Goal: Task Accomplishment & Management: Use online tool/utility

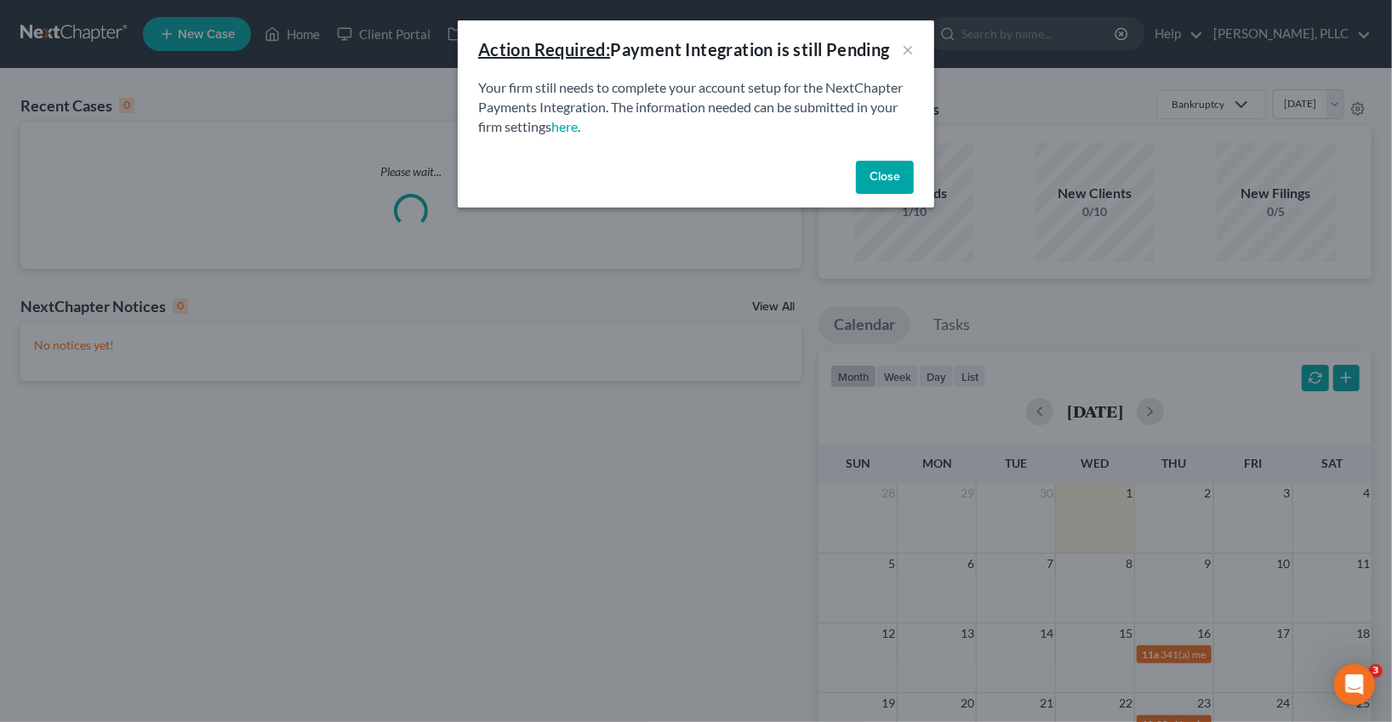
click at [870, 191] on button "Close" at bounding box center [885, 178] width 58 height 34
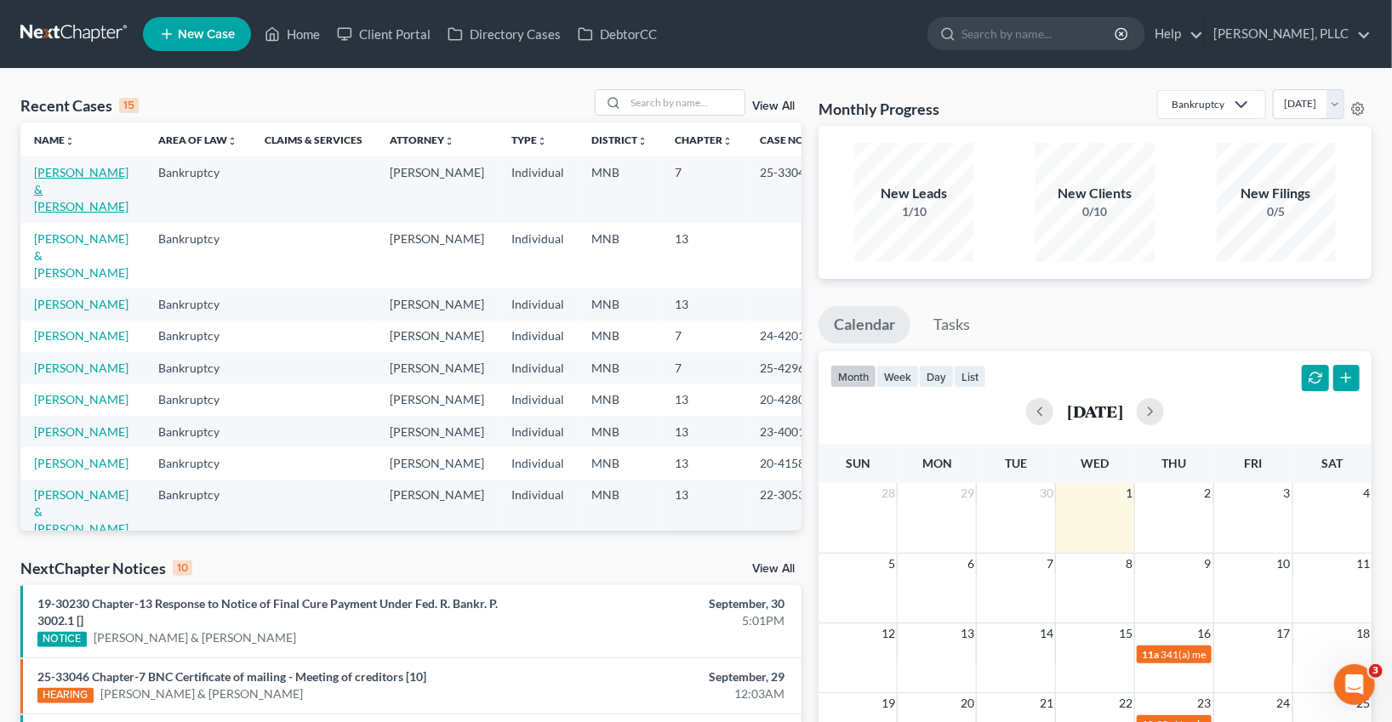
click at [71, 183] on link "[PERSON_NAME] & [PERSON_NAME]" at bounding box center [81, 189] width 94 height 48
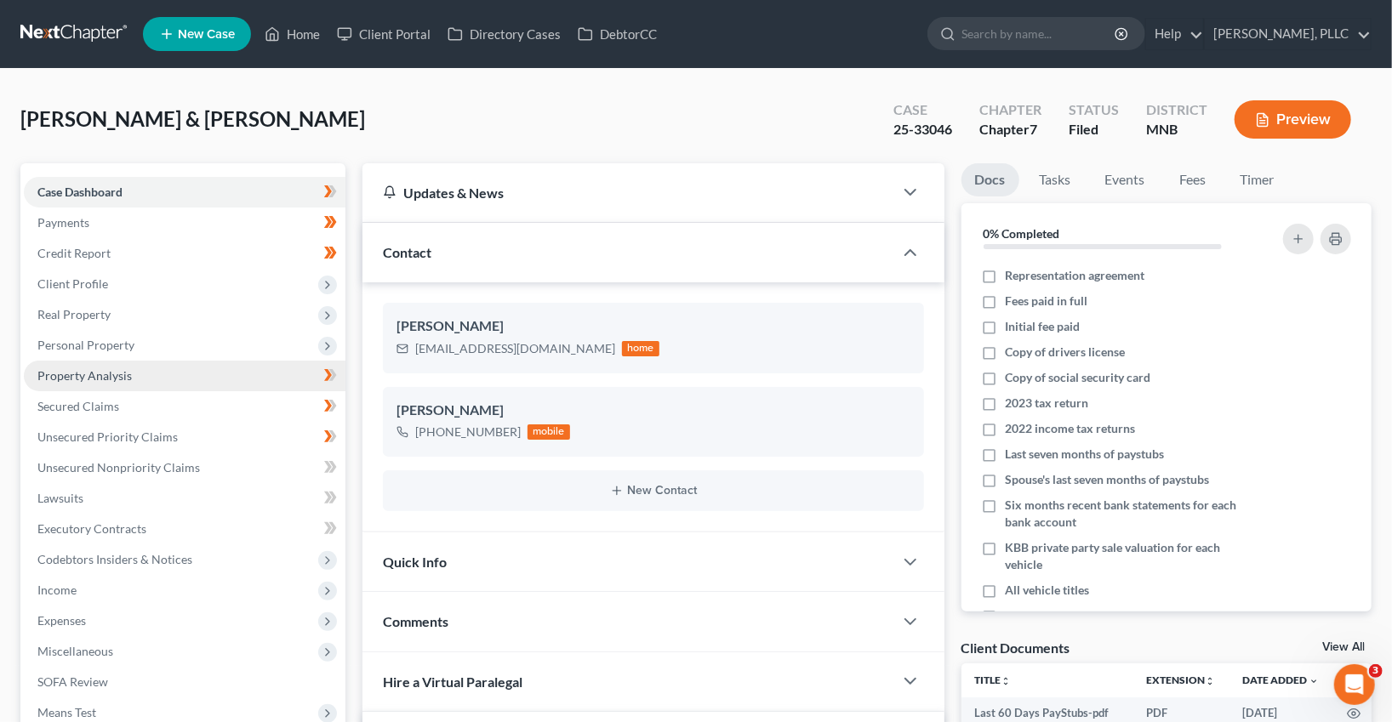
click at [89, 368] on span "Property Analysis" at bounding box center [84, 375] width 94 height 14
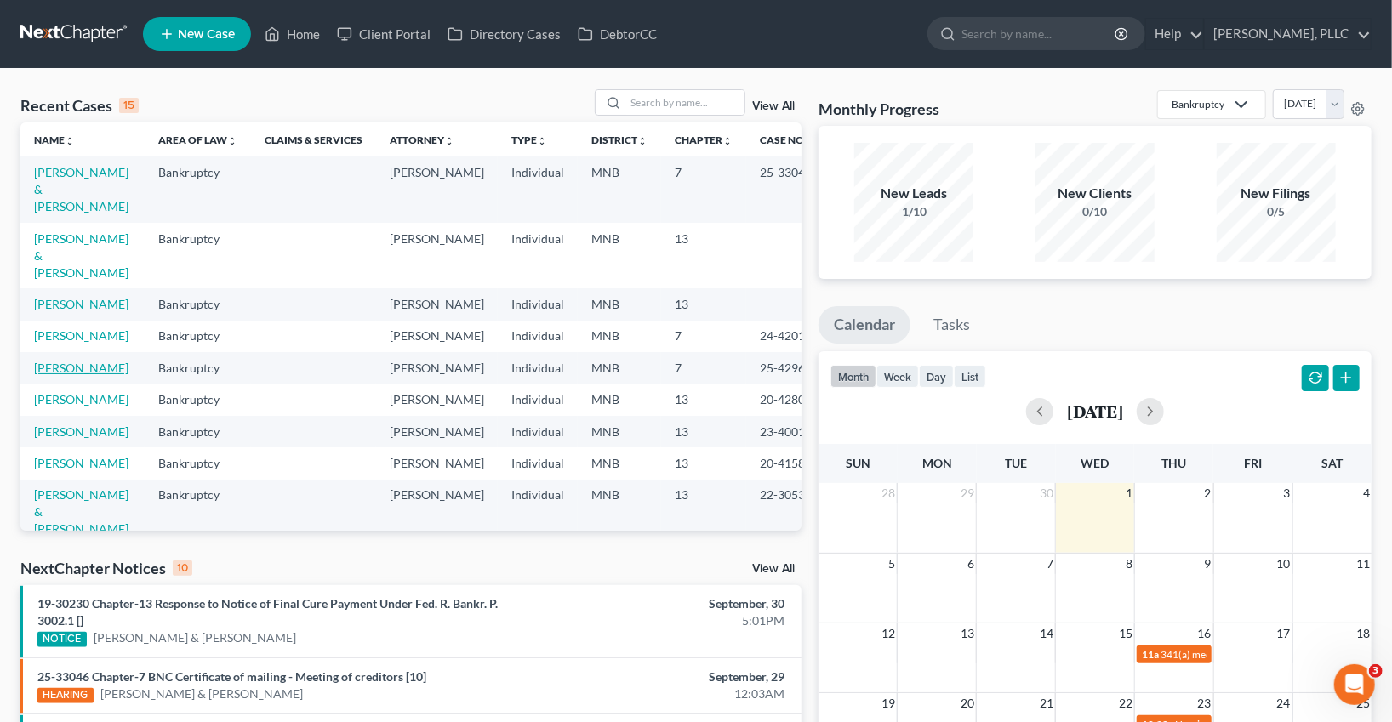
click at [85, 361] on link "[PERSON_NAME]" at bounding box center [81, 368] width 94 height 14
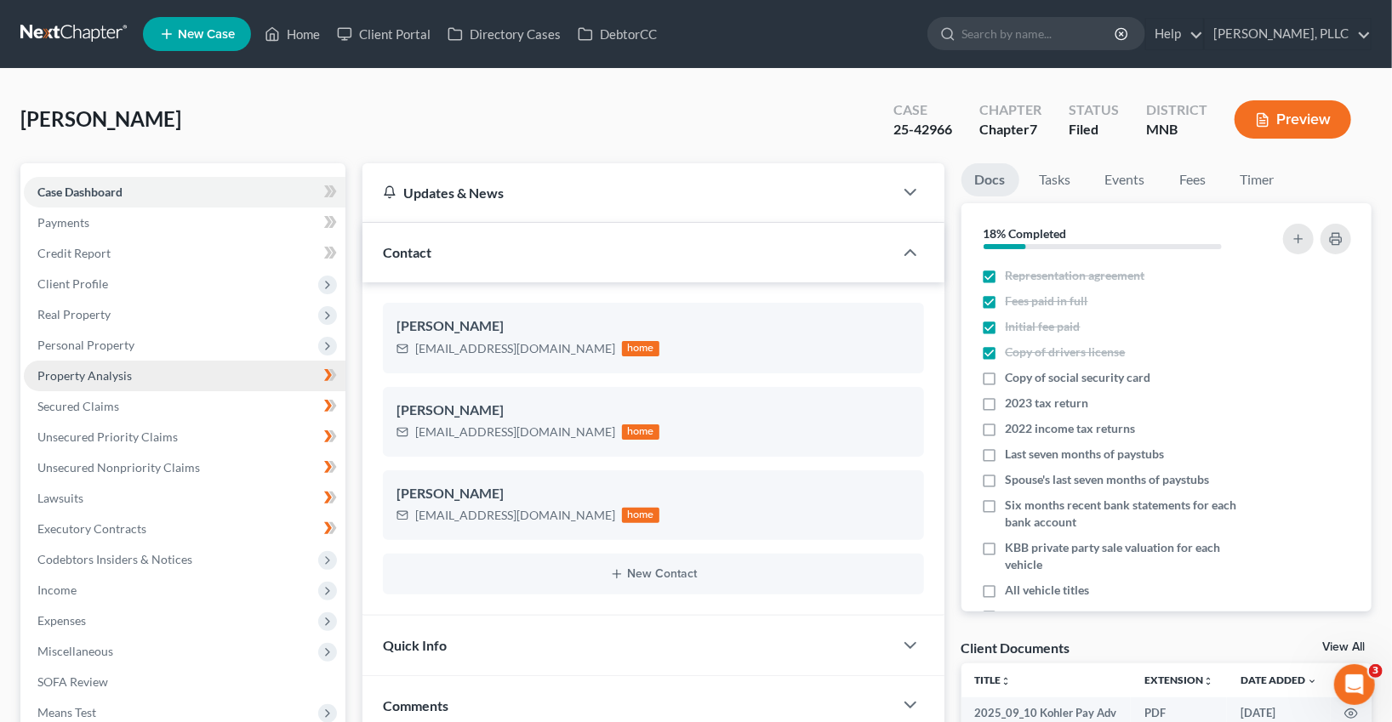
click at [94, 374] on span "Property Analysis" at bounding box center [84, 375] width 94 height 14
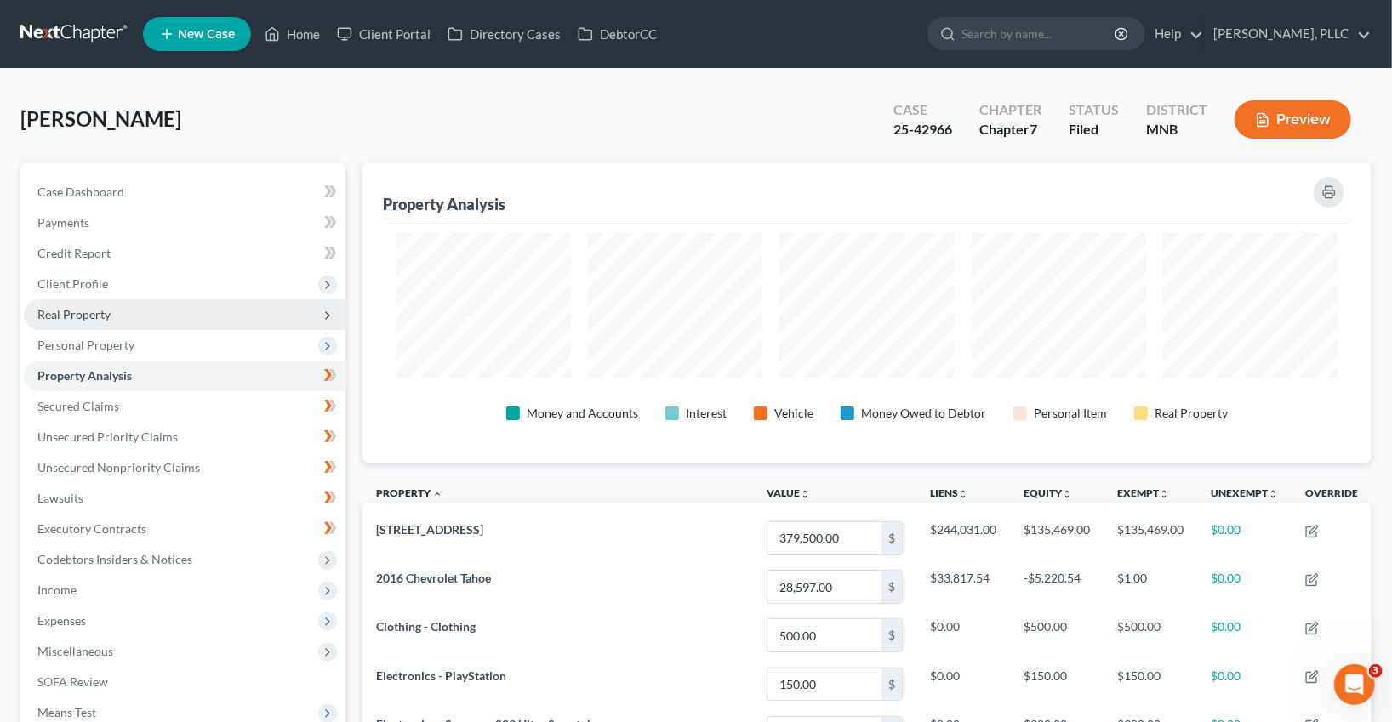
scroll to position [299, 1009]
